Goal: Transaction & Acquisition: Purchase product/service

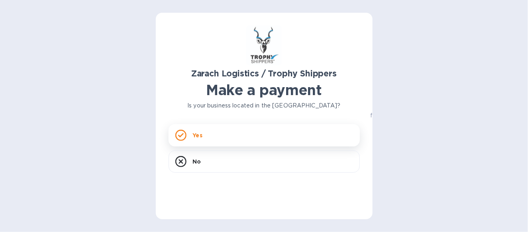
click at [211, 140] on div "Yes" at bounding box center [264, 135] width 191 height 22
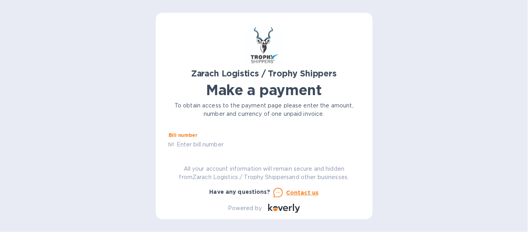
click at [212, 146] on input "text" at bounding box center [267, 145] width 185 height 12
type input "B00172698"
click at [199, 138] on div "Business name" at bounding box center [264, 148] width 195 height 23
click at [198, 143] on label "Business name" at bounding box center [187, 142] width 37 height 5
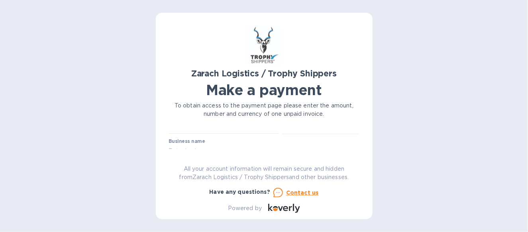
click at [194, 140] on label "Business name" at bounding box center [187, 142] width 37 height 5
click at [193, 144] on label "Business name" at bounding box center [187, 142] width 37 height 5
click at [356, 131] on div "Zarach Logistics / Trophy Shippers Make a payment To obtain access to the payme…" at bounding box center [264, 120] width 191 height 188
click at [357, 132] on div "Zarach Logistics / Trophy Shippers Make a payment To obtain access to the payme…" at bounding box center [264, 120] width 191 height 188
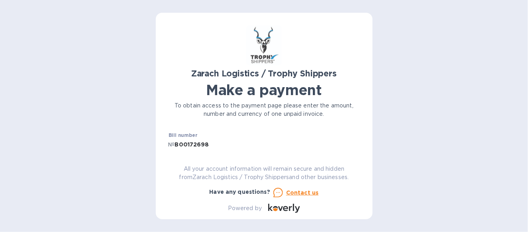
scroll to position [40, 0]
click at [200, 144] on label "Business name" at bounding box center [187, 142] width 37 height 5
click at [357, 134] on div "Currency USD" at bounding box center [320, 125] width 81 height 23
click at [232, 138] on input "text" at bounding box center [225, 143] width 107 height 12
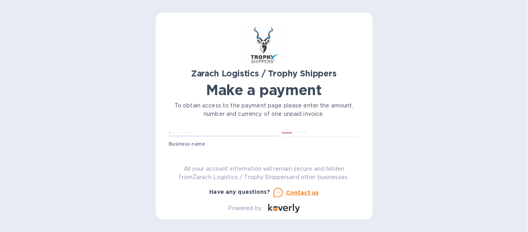
scroll to position [40, 0]
type input "950.51"
click at [219, 146] on input "text" at bounding box center [264, 151] width 191 height 12
type input "Select Europe Inc"
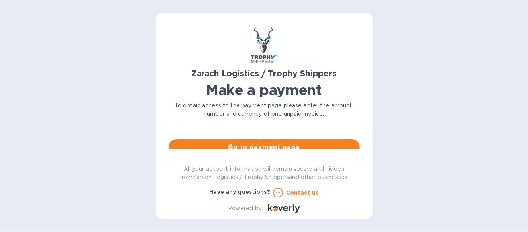
scroll to position [83, 0]
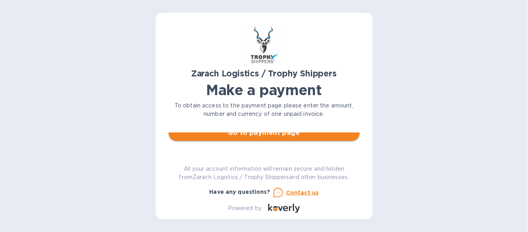
click at [280, 134] on span "Go to payment page" at bounding box center [264, 133] width 179 height 10
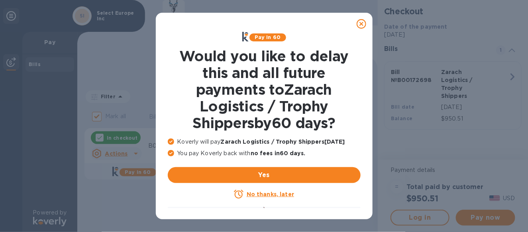
click at [360, 22] on icon at bounding box center [362, 24] width 10 height 10
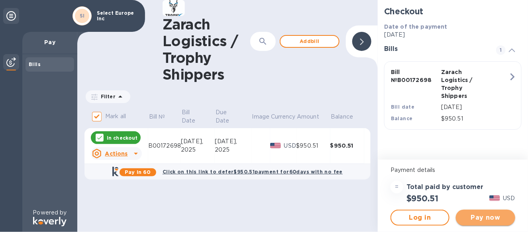
click at [476, 215] on span "Pay now" at bounding box center [486, 218] width 46 height 10
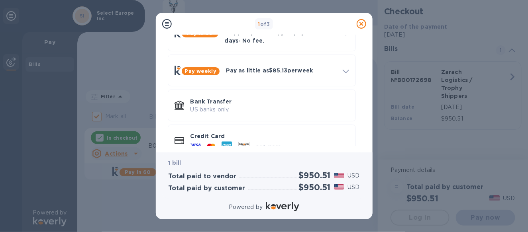
scroll to position [71, 0]
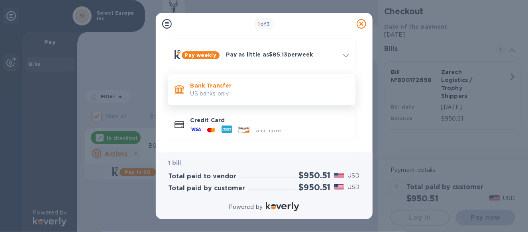
click at [207, 82] on p "Bank Transfer" at bounding box center [270, 86] width 159 height 8
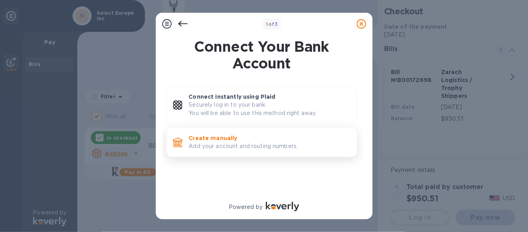
click at [208, 148] on p "Add your account and routing numbers." at bounding box center [270, 146] width 162 height 8
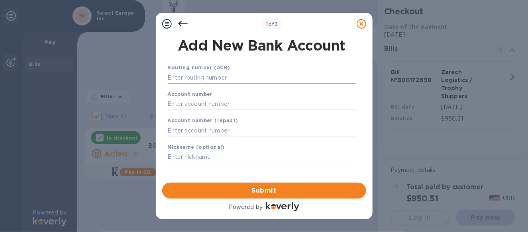
click at [200, 80] on input "text" at bounding box center [262, 78] width 188 height 12
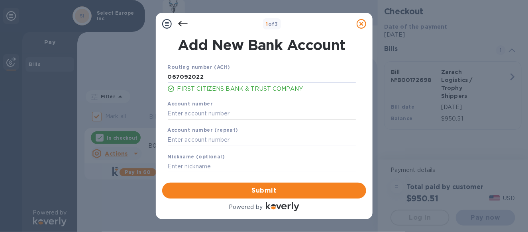
type input "067092022"
click at [194, 115] on input "text" at bounding box center [262, 114] width 188 height 12
type input "9064779536"
click at [195, 138] on input "text" at bounding box center [262, 140] width 188 height 12
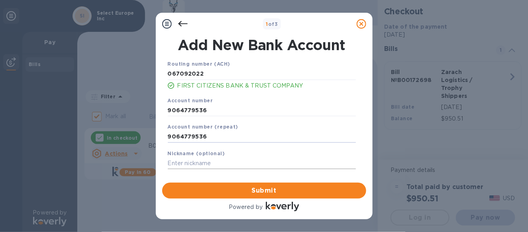
type input "9064779536"
click at [205, 162] on input "text" at bounding box center [262, 164] width 188 height 12
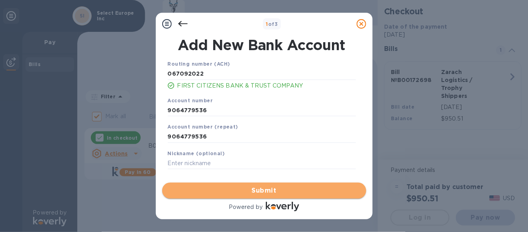
click at [263, 193] on span "Submit" at bounding box center [264, 191] width 191 height 10
